Goal: Information Seeking & Learning: Stay updated

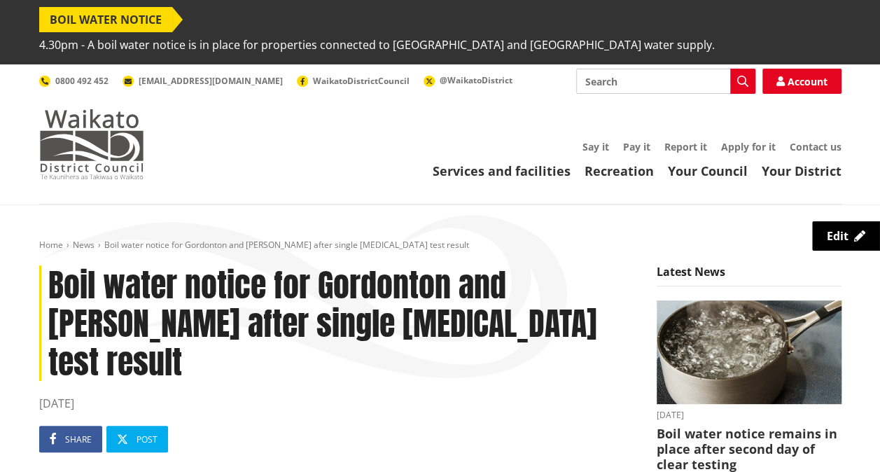
click at [92, 114] on img at bounding box center [91, 144] width 105 height 70
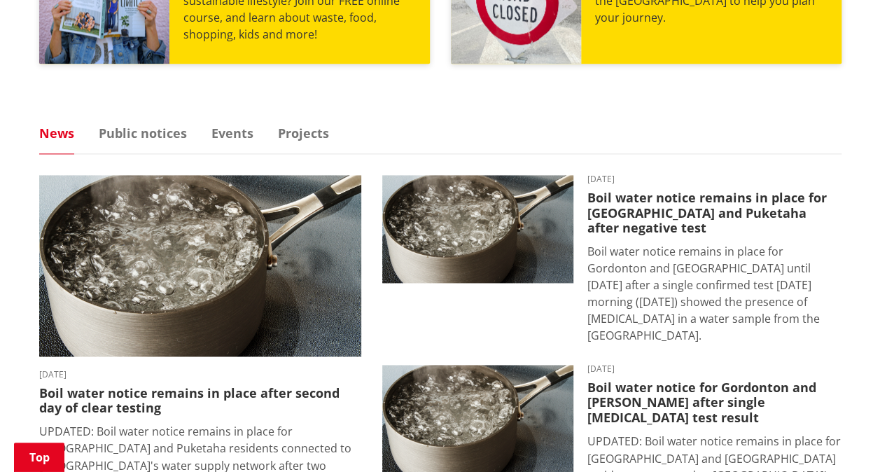
scroll to position [870, 0]
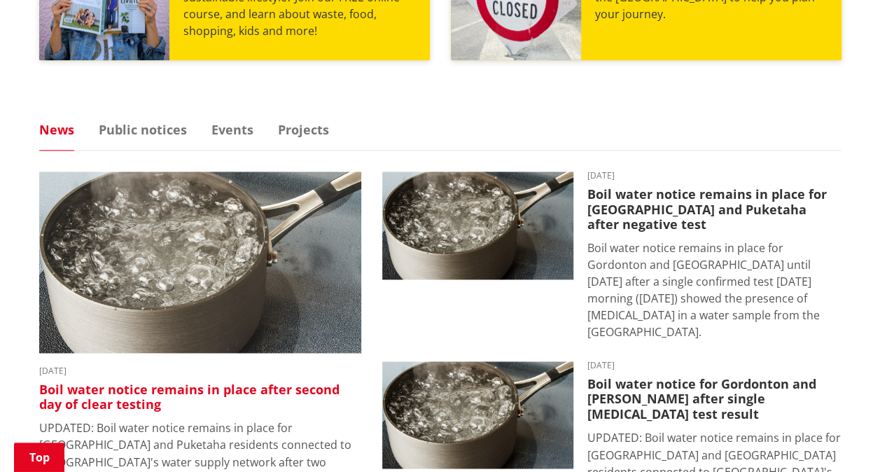
click at [281, 251] on img at bounding box center [200, 262] width 322 height 181
